Goal: Information Seeking & Learning: Understand process/instructions

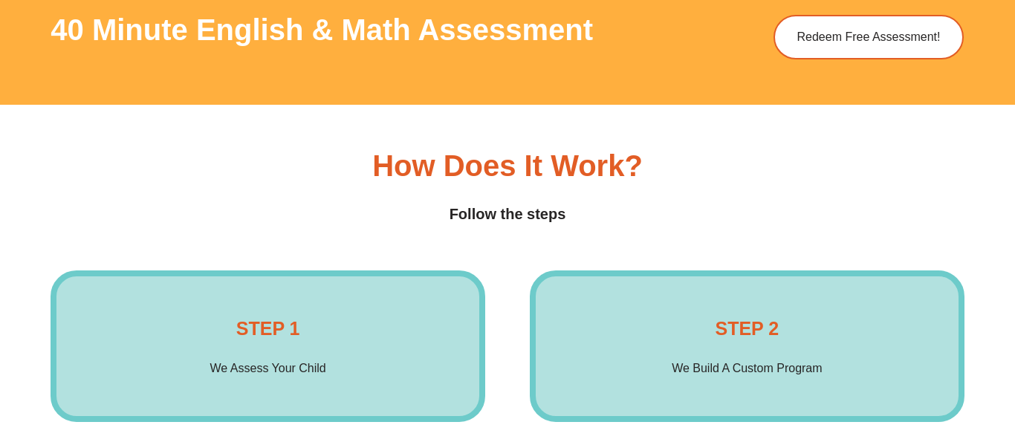
scroll to position [2046, 0]
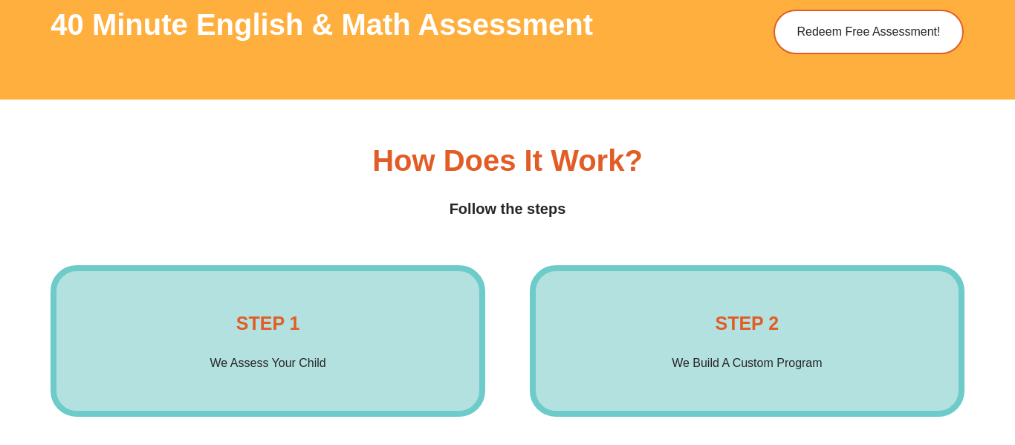
click at [359, 308] on div "STEP 1 We Assess Your Child Enrol Now" at bounding box center [268, 341] width 435 height 152
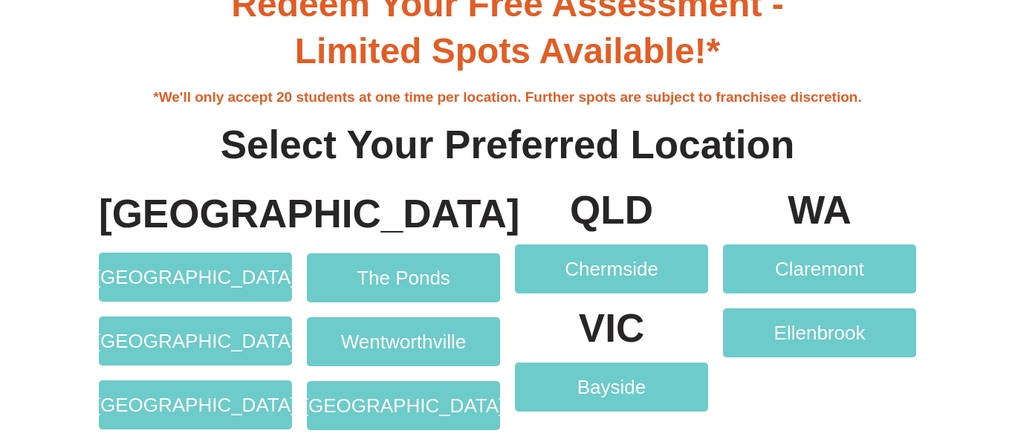
scroll to position [2729, 0]
